Goal: Task Accomplishment & Management: Complete application form

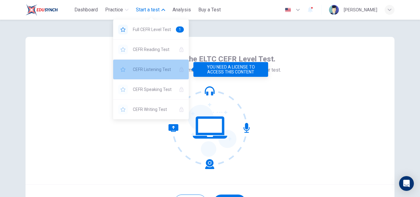
click at [171, 65] on div "CEFR Listening Test" at bounding box center [151, 70] width 76 height 20
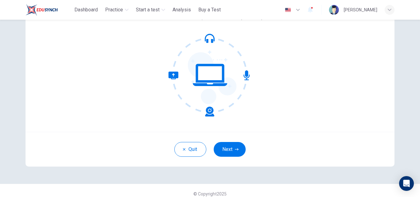
scroll to position [59, 0]
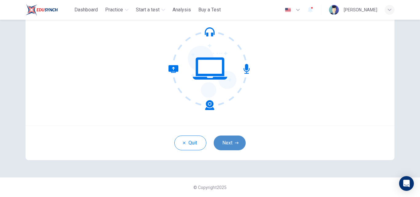
click at [225, 142] on button "Next" at bounding box center [230, 142] width 32 height 15
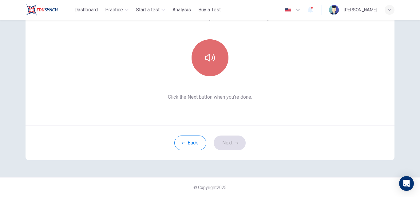
click at [206, 62] on icon "button" at bounding box center [210, 58] width 10 height 10
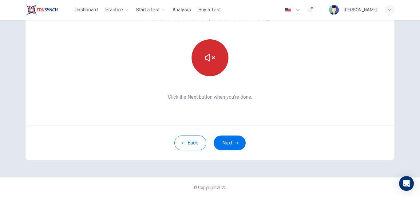
click at [206, 62] on icon "button" at bounding box center [210, 58] width 10 height 10
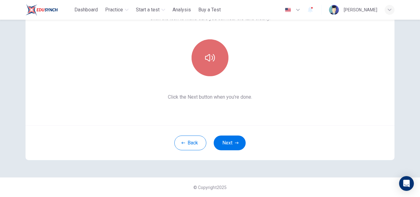
click at [206, 62] on icon "button" at bounding box center [210, 58] width 10 height 10
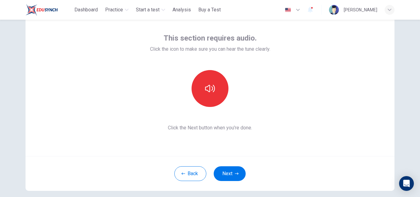
scroll to position [31, 0]
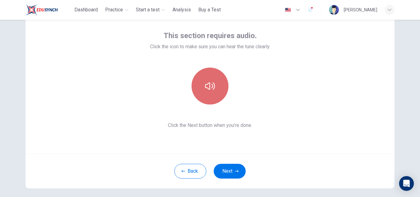
click at [218, 96] on button "button" at bounding box center [209, 86] width 37 height 37
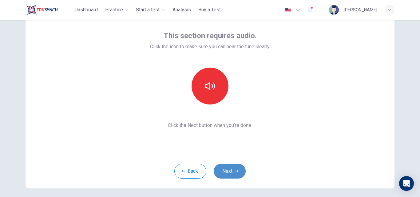
click at [233, 167] on button "Next" at bounding box center [230, 171] width 32 height 15
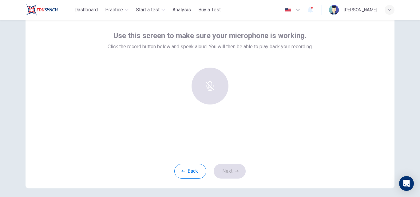
click at [211, 92] on div at bounding box center [210, 86] width 66 height 37
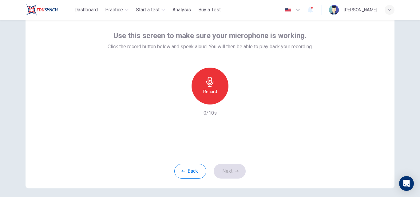
click at [211, 92] on h6 "Record" at bounding box center [210, 91] width 14 height 7
click at [237, 100] on icon "button" at bounding box center [238, 100] width 3 height 4
click at [237, 100] on icon "button" at bounding box center [238, 99] width 6 height 6
click at [235, 171] on icon "button" at bounding box center [237, 171] width 4 height 4
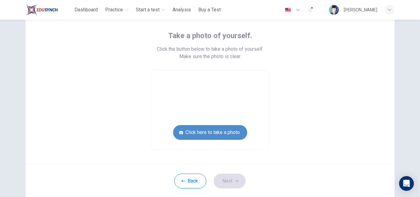
click at [211, 128] on button "Click here to take a photo" at bounding box center [210, 132] width 74 height 15
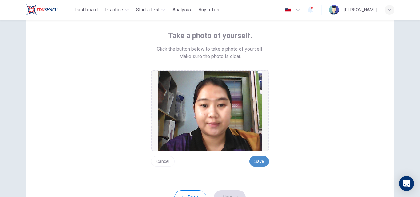
click at [258, 159] on button "Save" at bounding box center [259, 161] width 20 height 10
click at [233, 194] on button "Next" at bounding box center [230, 197] width 32 height 15
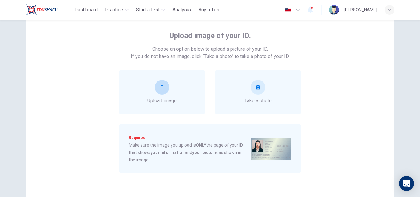
click at [155, 94] on div "Upload image" at bounding box center [161, 92] width 29 height 25
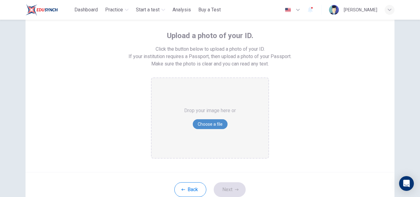
click at [203, 124] on button "Choose a file" at bounding box center [210, 124] width 35 height 10
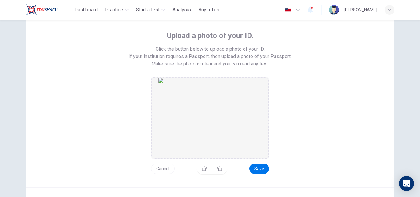
scroll to position [93, 0]
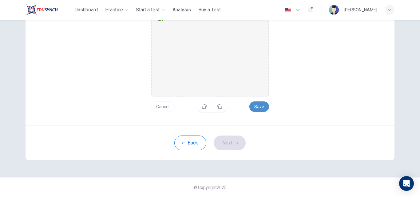
click at [253, 107] on button "Save" at bounding box center [259, 106] width 20 height 10
click at [232, 143] on button "Next" at bounding box center [230, 142] width 32 height 15
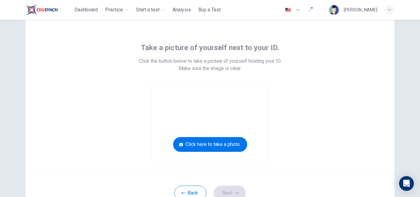
scroll to position [18, 0]
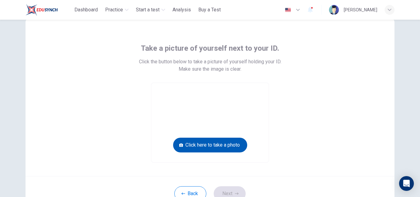
click at [222, 141] on button "Click here to take a photo" at bounding box center [210, 145] width 74 height 15
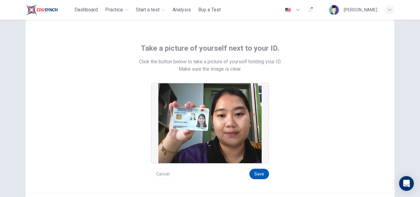
click at [258, 175] on button "Save" at bounding box center [259, 174] width 20 height 10
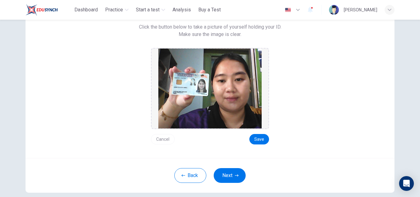
scroll to position [85, 0]
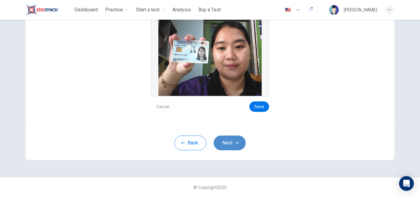
click at [225, 142] on button "Next" at bounding box center [230, 142] width 32 height 15
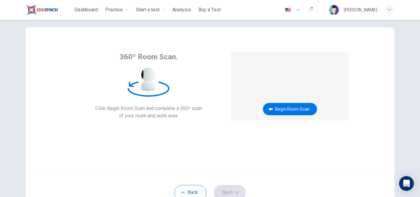
scroll to position [11, 0]
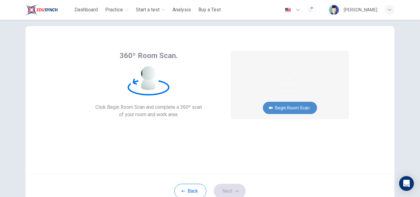
click at [290, 107] on button "Begin Room Scan" at bounding box center [290, 108] width 54 height 12
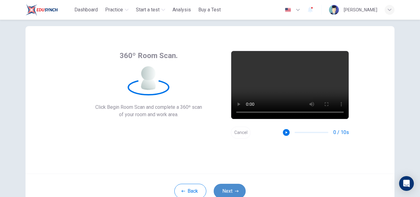
click at [229, 188] on button "Next" at bounding box center [230, 191] width 32 height 15
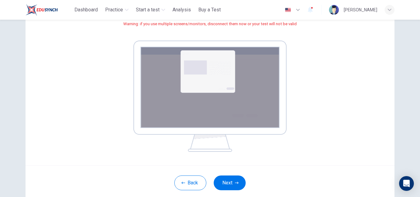
scroll to position [83, 0]
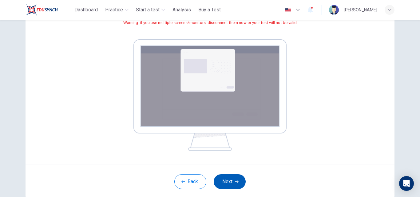
click at [219, 187] on button "Next" at bounding box center [230, 181] width 32 height 15
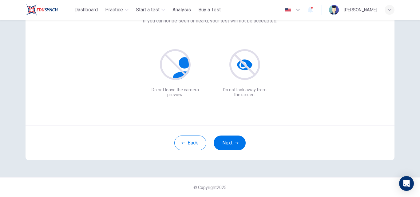
scroll to position [59, 0]
click at [230, 146] on button "Next" at bounding box center [230, 142] width 32 height 15
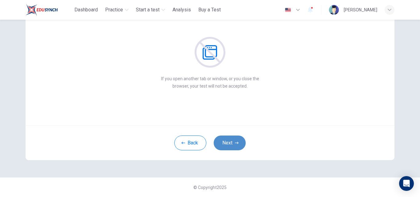
click at [226, 143] on button "Next" at bounding box center [230, 142] width 32 height 15
click at [223, 147] on button "Next" at bounding box center [230, 142] width 32 height 15
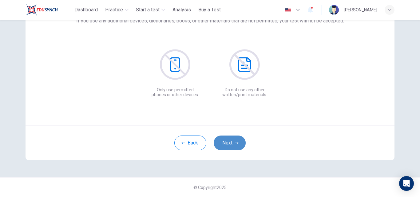
click at [223, 147] on button "Next" at bounding box center [230, 142] width 32 height 15
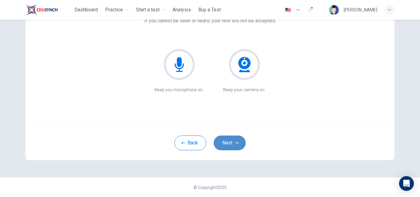
click at [229, 141] on button "Next" at bounding box center [230, 142] width 32 height 15
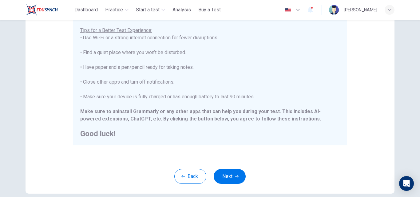
scroll to position [145, 0]
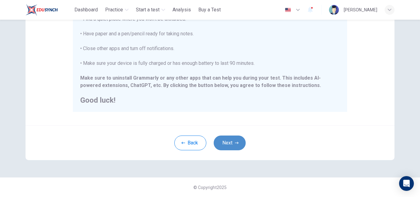
click at [235, 143] on icon "button" at bounding box center [237, 143] width 4 height 4
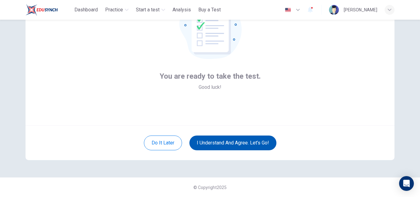
scroll to position [59, 0]
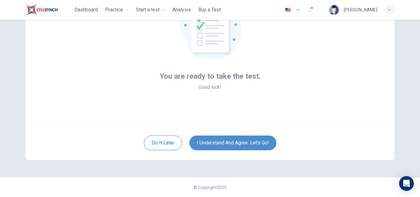
click at [234, 143] on button "I understand and agree. Let’s go!" at bounding box center [232, 142] width 87 height 15
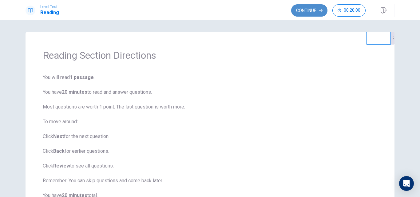
click at [308, 10] on button "Continue" at bounding box center [309, 10] width 36 height 12
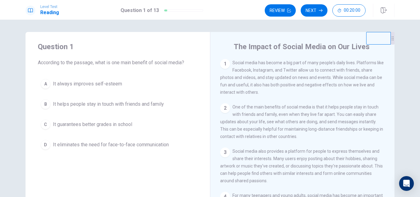
click at [48, 11] on h1 "Reading" at bounding box center [49, 12] width 19 height 7
click at [316, 12] on button "Next" at bounding box center [313, 10] width 27 height 12
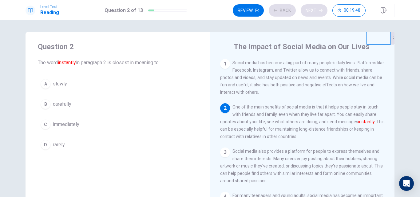
click at [316, 12] on div "Review Back Next 00:19:48" at bounding box center [299, 10] width 133 height 12
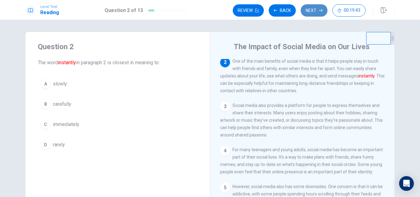
click at [316, 12] on button "Next" at bounding box center [313, 10] width 27 height 12
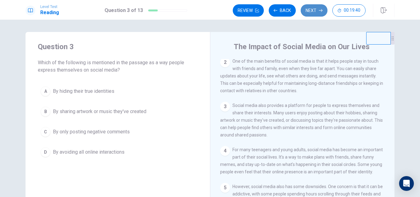
click at [316, 12] on button "Next" at bounding box center [313, 10] width 27 height 12
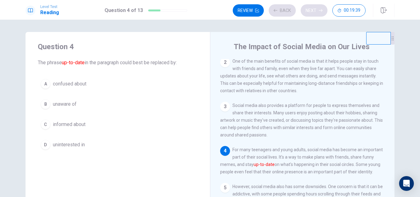
scroll to position [53, 0]
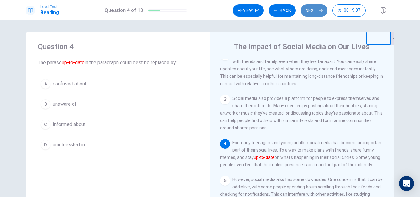
click at [316, 12] on button "Next" at bounding box center [313, 10] width 27 height 12
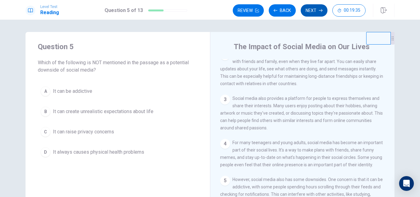
click at [316, 12] on button "Next" at bounding box center [313, 10] width 27 height 12
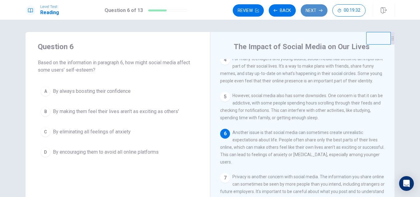
click at [316, 12] on button "Next" at bounding box center [313, 10] width 27 height 12
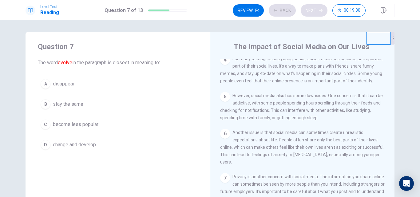
scroll to position [212, 0]
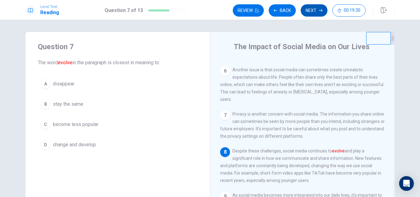
click at [316, 12] on button "Next" at bounding box center [313, 10] width 27 height 12
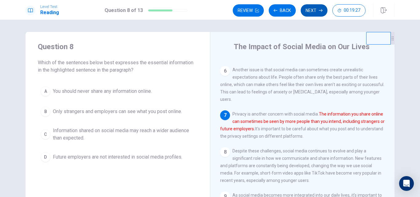
click at [316, 12] on button "Next" at bounding box center [313, 10] width 27 height 12
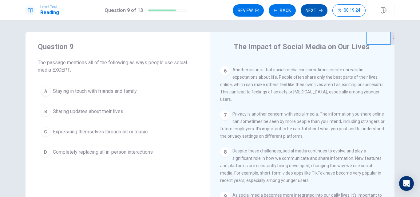
click at [316, 12] on button "Next" at bounding box center [313, 10] width 27 height 12
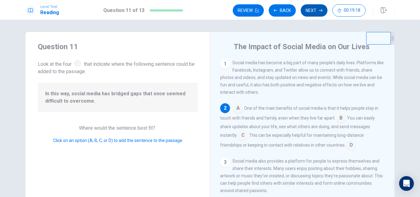
scroll to position [46, 0]
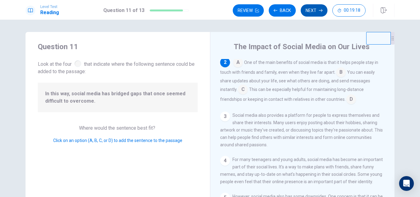
click at [316, 12] on button "Next" at bounding box center [313, 10] width 27 height 12
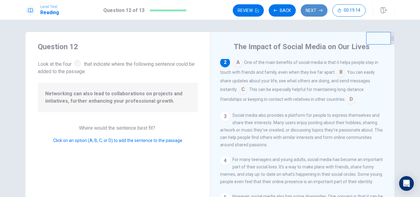
click at [316, 12] on button "Next" at bounding box center [313, 10] width 27 height 12
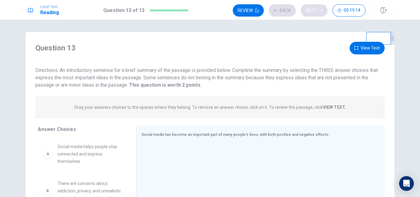
click at [316, 12] on div "Review Back Next 00:19:14" at bounding box center [299, 10] width 133 height 12
click at [316, 12] on button "Next" at bounding box center [313, 10] width 27 height 12
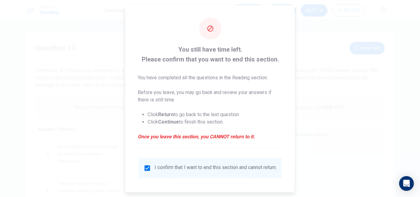
scroll to position [32, 0]
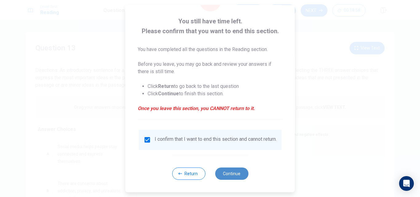
click at [235, 171] on button "Continue" at bounding box center [231, 173] width 33 height 12
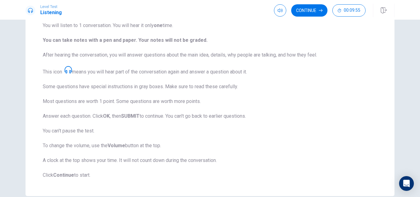
scroll to position [0, 0]
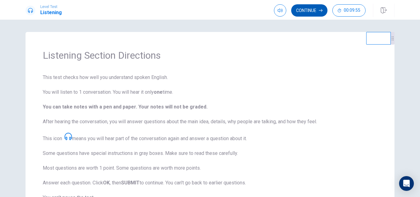
click at [305, 12] on button "Continue" at bounding box center [309, 10] width 36 height 12
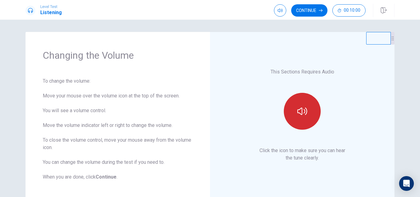
click at [304, 112] on icon "button" at bounding box center [302, 111] width 10 height 10
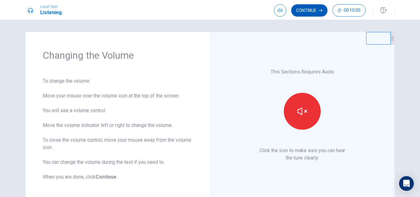
click at [306, 13] on button "Continue" at bounding box center [309, 10] width 36 height 12
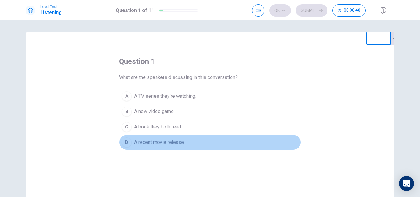
click at [127, 142] on div "D" at bounding box center [127, 142] width 10 height 10
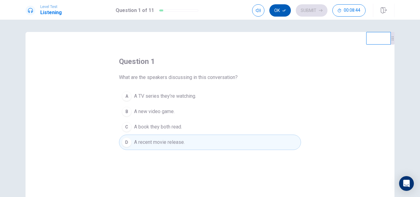
click at [281, 14] on button "Ok" at bounding box center [280, 10] width 22 height 12
click at [308, 6] on button "Submit" at bounding box center [312, 10] width 32 height 12
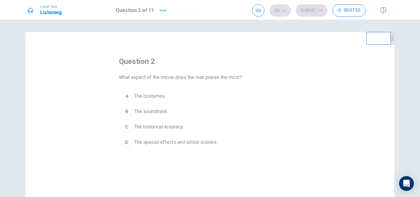
click at [123, 142] on div "D" at bounding box center [127, 142] width 10 height 10
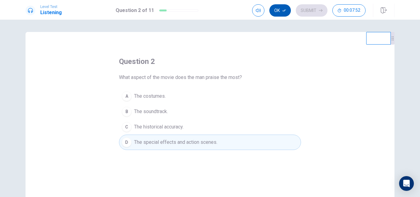
click at [282, 7] on button "Ok" at bounding box center [280, 10] width 22 height 12
click at [309, 11] on button "Submit" at bounding box center [312, 10] width 32 height 12
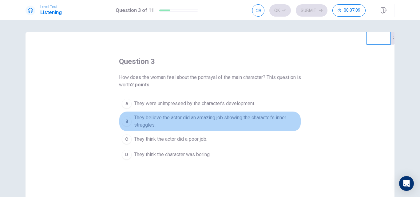
click at [124, 124] on div "B" at bounding box center [127, 121] width 10 height 10
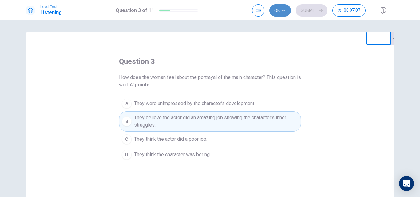
click at [282, 10] on icon "button" at bounding box center [284, 11] width 4 height 4
click at [308, 9] on button "Submit" at bounding box center [312, 10] width 32 height 12
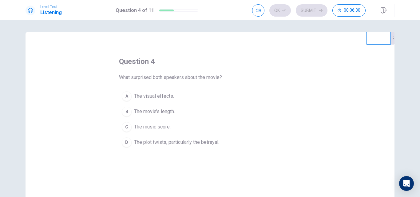
click at [125, 143] on div "D" at bounding box center [127, 142] width 10 height 10
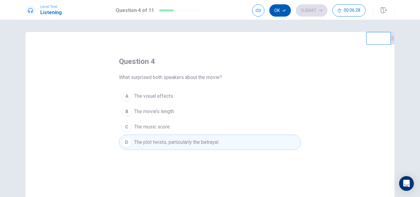
click at [276, 14] on button "Ok" at bounding box center [280, 10] width 22 height 12
click at [308, 11] on button "Submit" at bounding box center [312, 10] width 32 height 12
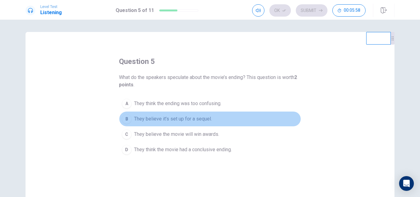
click at [122, 122] on div "B" at bounding box center [127, 119] width 10 height 10
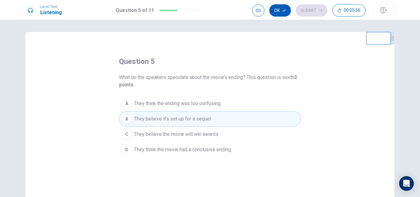
click at [280, 14] on button "Ok" at bounding box center [280, 10] width 22 height 12
click at [309, 12] on button "Submit" at bounding box center [312, 10] width 32 height 12
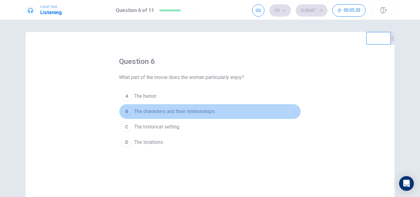
click at [124, 112] on div "B" at bounding box center [127, 112] width 10 height 10
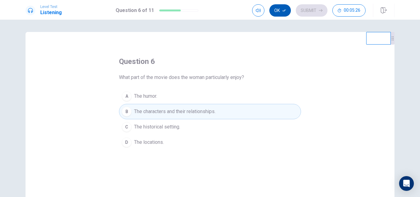
click at [280, 12] on button "Ok" at bounding box center [280, 10] width 22 height 12
click at [302, 13] on button "Submit" at bounding box center [312, 10] width 32 height 12
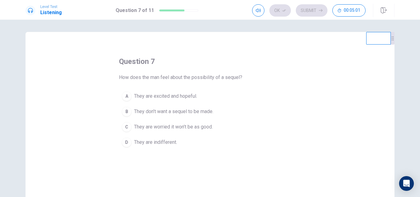
click at [126, 96] on div "A" at bounding box center [127, 96] width 10 height 10
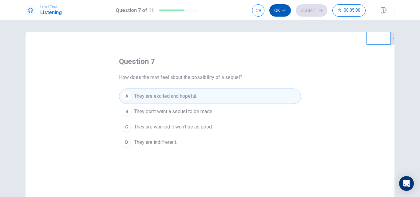
click at [281, 6] on button "Ok" at bounding box center [280, 10] width 22 height 12
click at [314, 12] on button "Submit" at bounding box center [312, 10] width 32 height 12
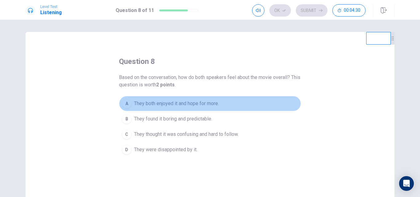
click at [130, 104] on button "A They both enjoyed it and hope for more." at bounding box center [210, 103] width 182 height 15
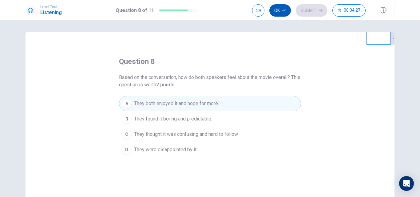
click at [279, 11] on button "Ok" at bounding box center [280, 10] width 22 height 12
click at [308, 11] on button "Submit" at bounding box center [312, 10] width 32 height 12
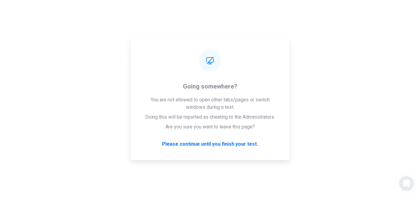
click at [239, 143] on div "You’ve run out of time. You’ve run out of time. Click on Continue to go on. Con…" at bounding box center [210, 99] width 159 height 108
click at [206, 141] on div "You’ve run out of time. You’ve run out of time. Click on Continue to go on. Con…" at bounding box center [210, 99] width 159 height 108
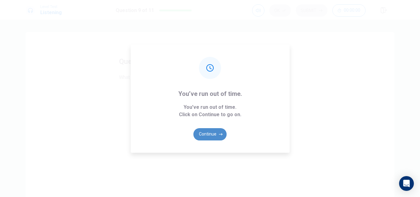
click at [211, 135] on button "Continue" at bounding box center [209, 134] width 33 height 12
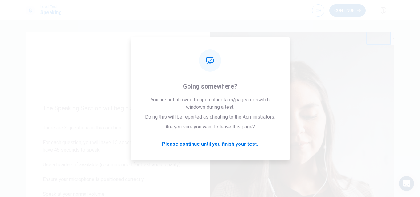
click at [346, 7] on button "Continue" at bounding box center [347, 10] width 36 height 12
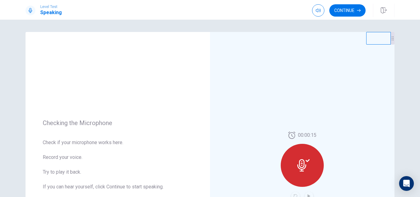
click at [346, 11] on button "Continue" at bounding box center [347, 10] width 36 height 12
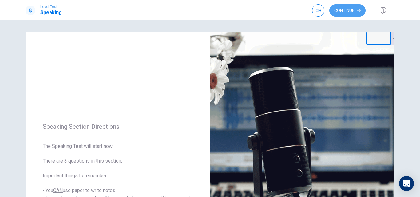
click at [346, 11] on button "Continue" at bounding box center [347, 10] width 36 height 12
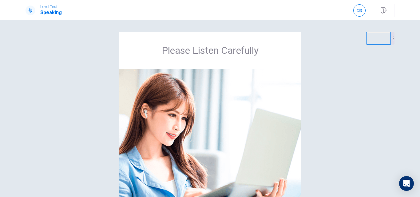
scroll to position [73, 0]
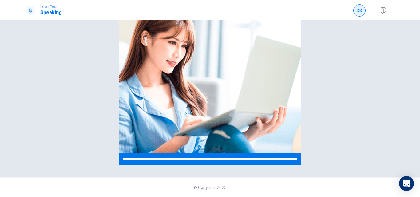
click at [360, 11] on icon "button" at bounding box center [359, 10] width 5 height 5
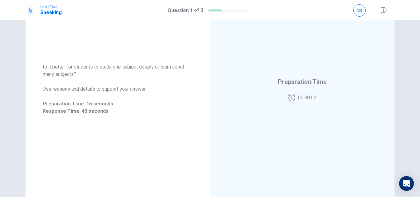
scroll to position [2, 0]
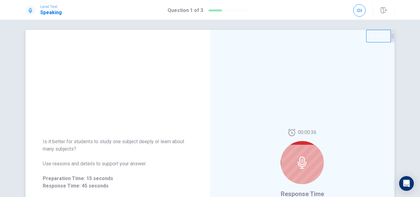
click at [287, 129] on div "00:00:36" at bounding box center [301, 159] width 43 height 60
click at [299, 156] on icon at bounding box center [302, 162] width 12 height 12
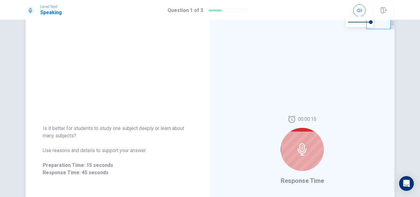
click at [299, 145] on icon at bounding box center [301, 149] width 9 height 12
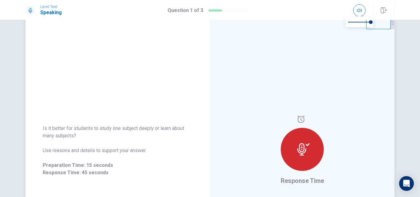
click at [303, 143] on icon at bounding box center [303, 149] width 12 height 12
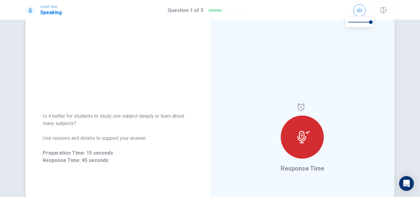
click at [298, 122] on div at bounding box center [301, 137] width 43 height 43
click at [206, 105] on div "Is it better for students to study one subject deeply or learn about many subje…" at bounding box center [117, 138] width 184 height 66
drag, startPoint x: 206, startPoint y: 105, endPoint x: 266, endPoint y: 140, distance: 69.5
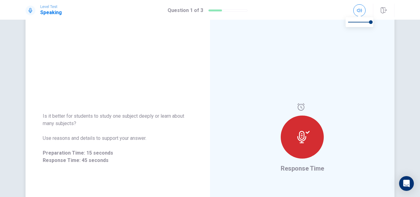
click at [206, 105] on div "Is it better for students to study one subject deeply or learn about many subje…" at bounding box center [117, 138] width 184 height 66
click at [312, 136] on div at bounding box center [301, 137] width 43 height 43
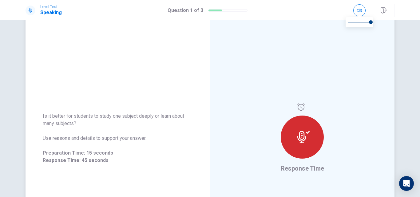
click at [312, 136] on div at bounding box center [301, 137] width 43 height 43
drag, startPoint x: 312, startPoint y: 136, endPoint x: 268, endPoint y: 11, distance: 132.6
click at [252, 13] on div "Level Test Speaking Question 1 of 3 Question 1 of 3 Is it better for students t…" at bounding box center [210, 98] width 420 height 197
click at [378, 10] on button "button" at bounding box center [384, 11] width 22 height 14
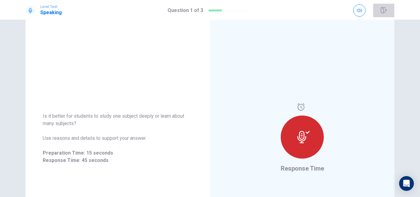
click at [383, 13] on icon "button" at bounding box center [383, 10] width 6 height 6
